Goal: Information Seeking & Learning: Check status

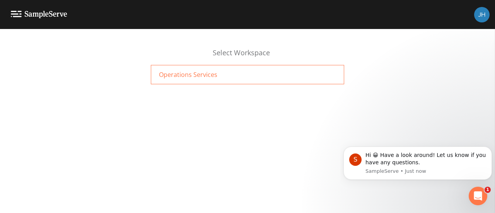
click at [191, 72] on span "Operations Services" at bounding box center [188, 74] width 58 height 9
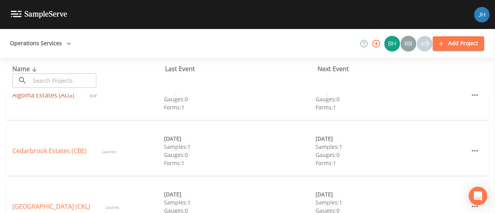
scroll to position [77, 0]
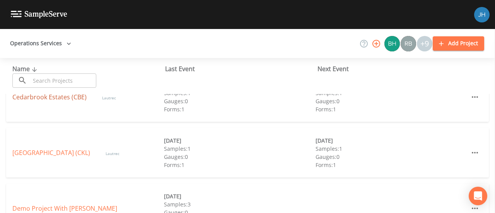
click at [60, 100] on link "Cedarbrook Estates (CBE)" at bounding box center [49, 97] width 74 height 9
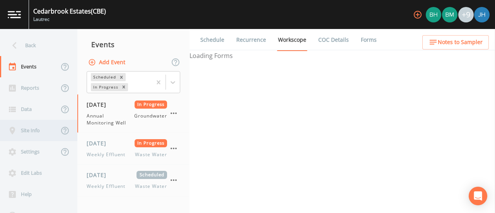
select select "0b1af911-289b-4d7b-9fdf-156f6d27a2cf"
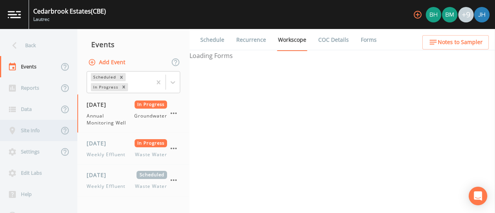
select select "0b1af911-289b-4d7b-9fdf-156f6d27a2cf"
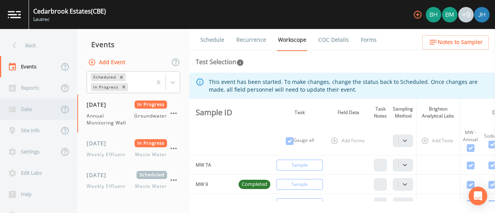
click at [31, 110] on div "Data" at bounding box center [29, 109] width 59 height 21
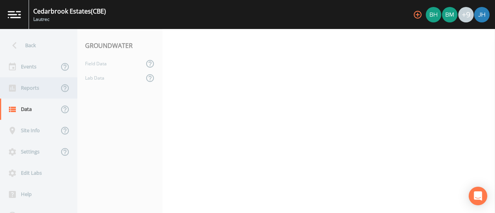
click at [32, 86] on div "Reports" at bounding box center [29, 87] width 59 height 21
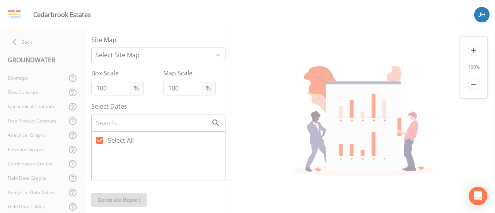
checkbox input "false"
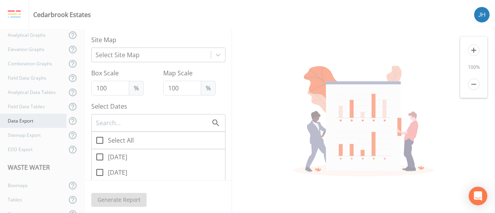
scroll to position [130, 0]
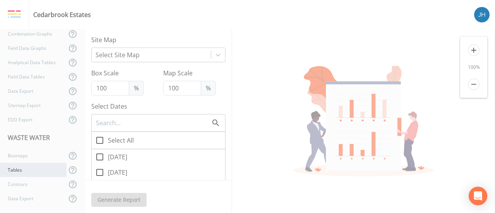
click at [27, 171] on div "Tables" at bounding box center [33, 170] width 67 height 14
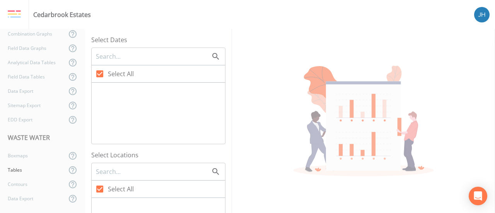
checkbox input "false"
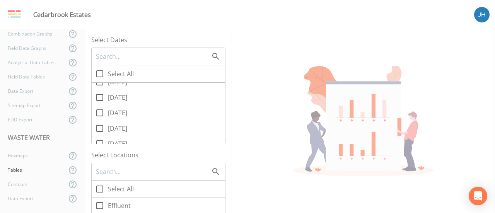
scroll to position [77, 0]
click at [100, 106] on icon at bounding box center [99, 105] width 9 height 9
click at [99, 106] on input "[DATE]" at bounding box center [96, 102] width 8 height 8
checkbox input "true"
click at [101, 92] on icon at bounding box center [99, 90] width 9 height 9
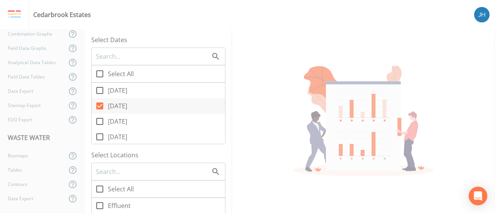
click at [99, 90] on input "[DATE]" at bounding box center [96, 86] width 8 height 8
checkbox input "true"
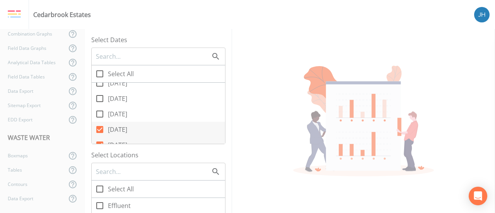
click at [99, 116] on icon at bounding box center [99, 114] width 7 height 7
click at [99, 114] on input "[DATE]" at bounding box center [96, 110] width 8 height 8
checkbox input "true"
click at [96, 101] on icon at bounding box center [99, 98] width 9 height 9
click at [96, 98] on input "[DATE]" at bounding box center [96, 95] width 8 height 8
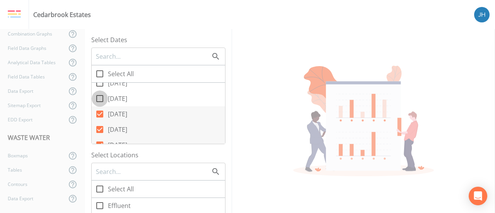
checkbox input "true"
click at [100, 87] on span at bounding box center [100, 83] width 16 height 16
click at [99, 83] on input "[DATE]" at bounding box center [96, 79] width 8 height 8
checkbox input "true"
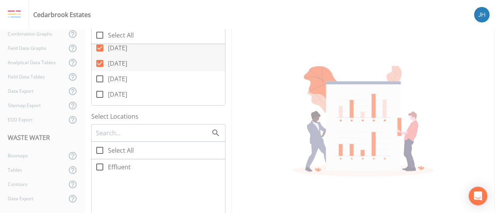
scroll to position [77, 0]
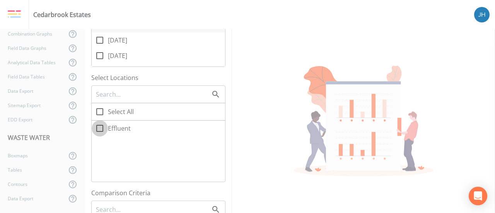
click at [102, 127] on icon at bounding box center [99, 128] width 9 height 9
click at [99, 127] on input "Effluent" at bounding box center [96, 124] width 8 height 8
checkbox input "true"
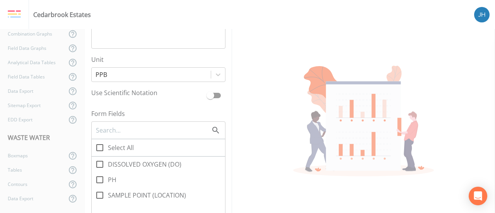
scroll to position [464, 0]
drag, startPoint x: 101, startPoint y: 177, endPoint x: 98, endPoint y: 161, distance: 16.9
click at [101, 177] on icon at bounding box center [99, 177] width 9 height 9
click at [99, 177] on input "PH" at bounding box center [96, 174] width 8 height 8
checkbox input "true"
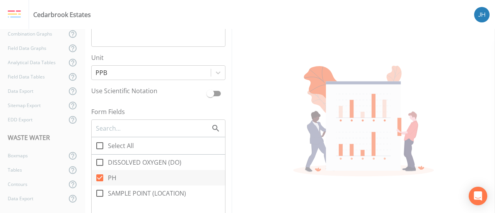
click at [98, 159] on input "DISSOLVED OXYGEN (DO)" at bounding box center [96, 158] width 8 height 8
checkbox input "true"
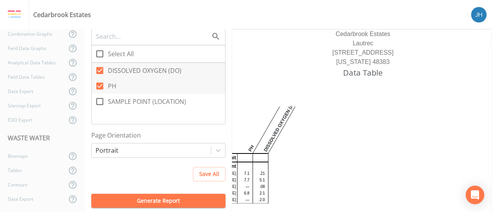
scroll to position [2, 0]
